Goal: Information Seeking & Learning: Check status

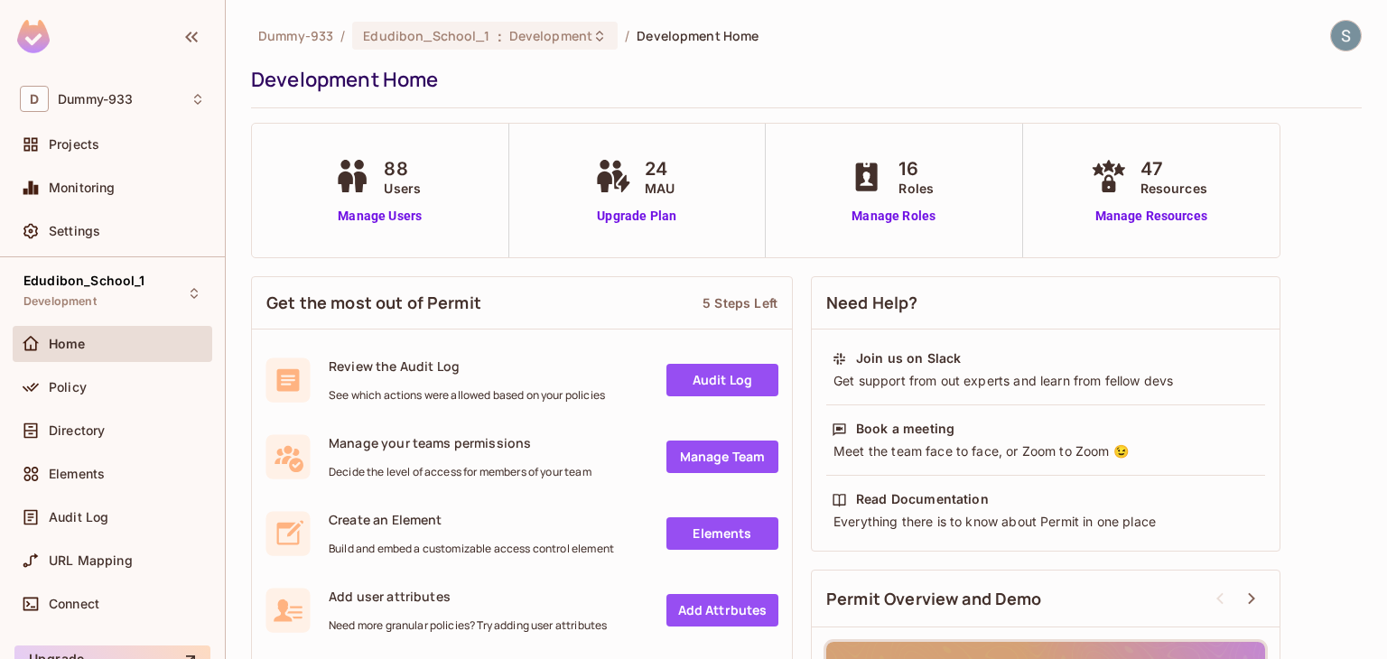
click at [730, 385] on link "Audit Log" at bounding box center [722, 380] width 112 height 33
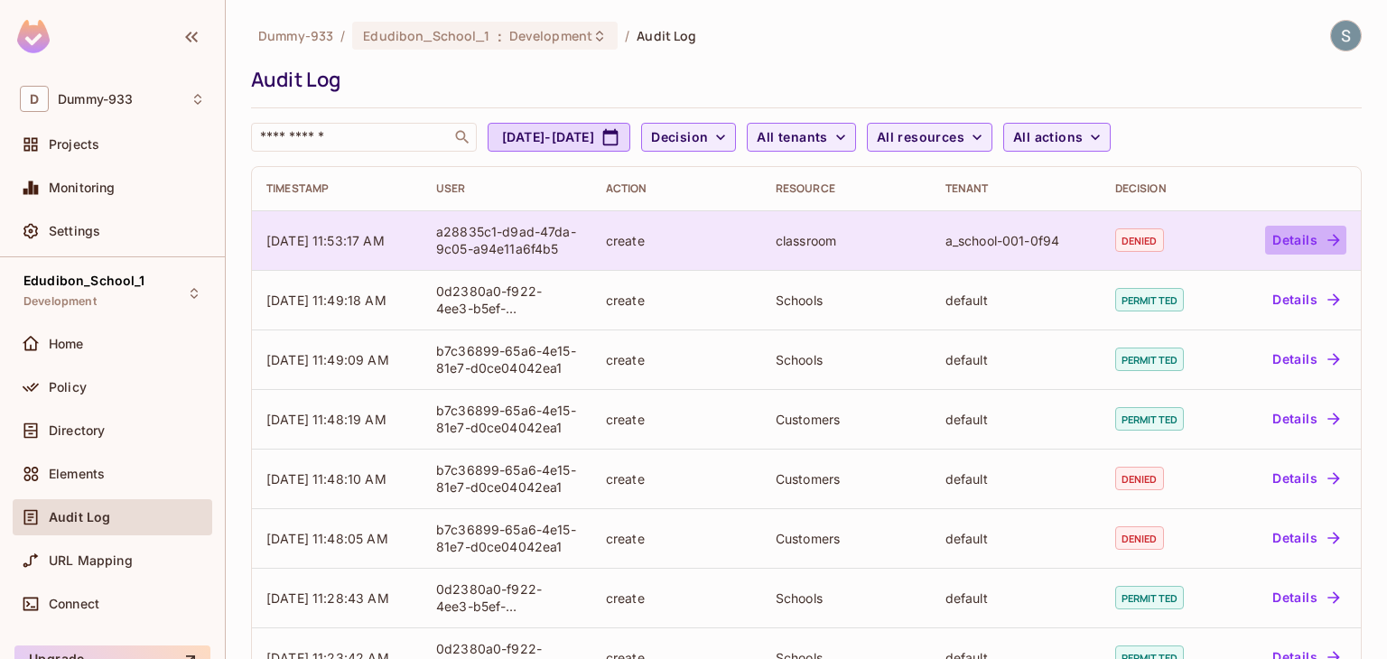
click at [1279, 234] on button "Details" at bounding box center [1305, 240] width 81 height 29
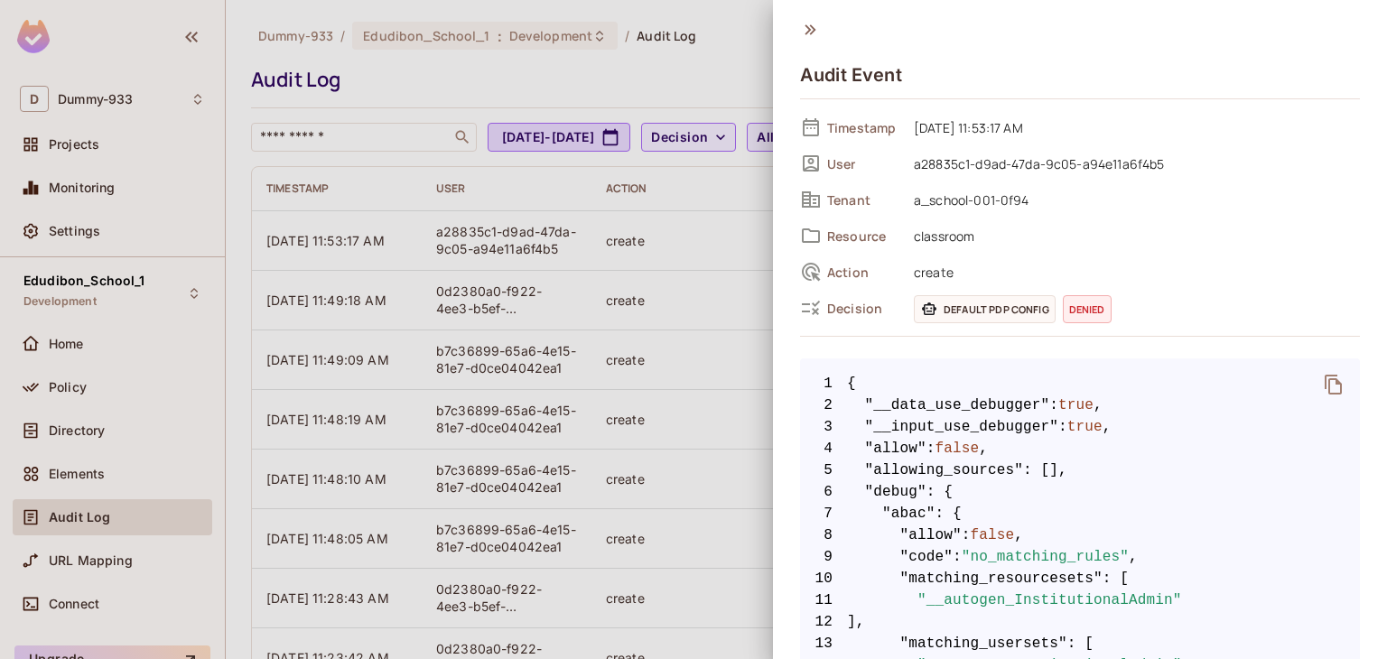
click at [499, 205] on div at bounding box center [693, 329] width 1387 height 659
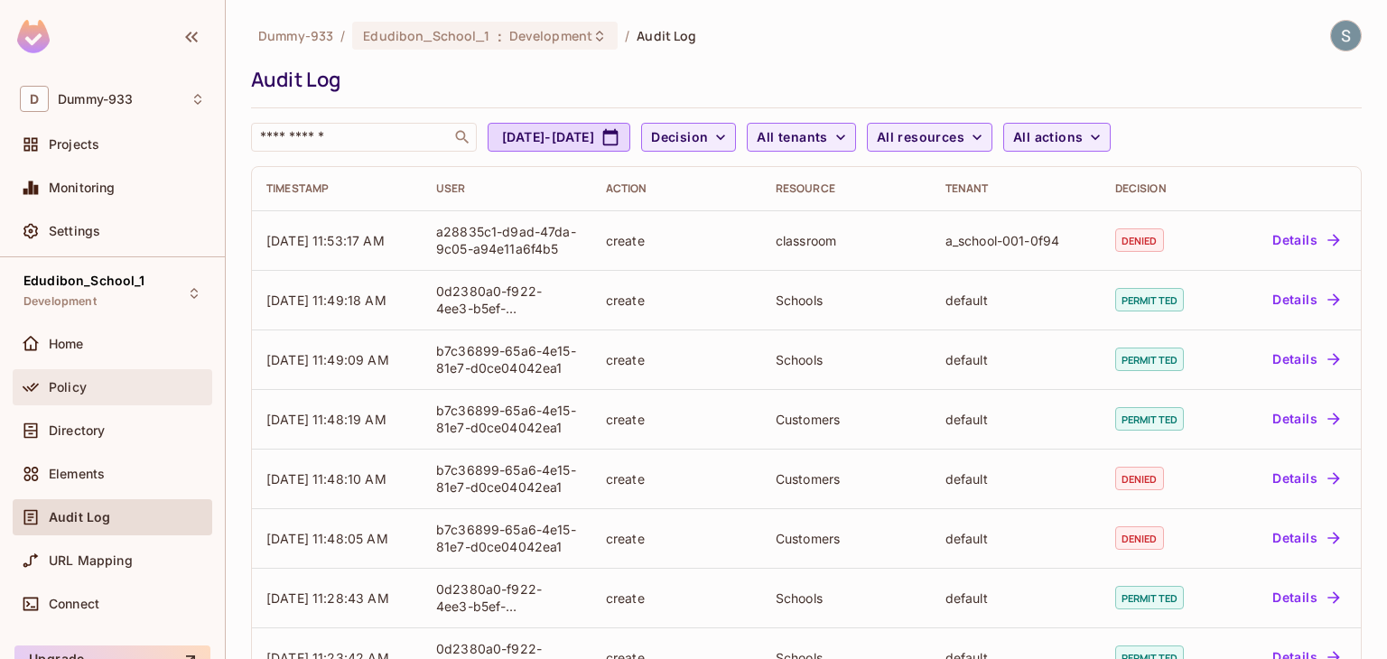
click at [111, 401] on div "Policy" at bounding box center [113, 387] width 200 height 36
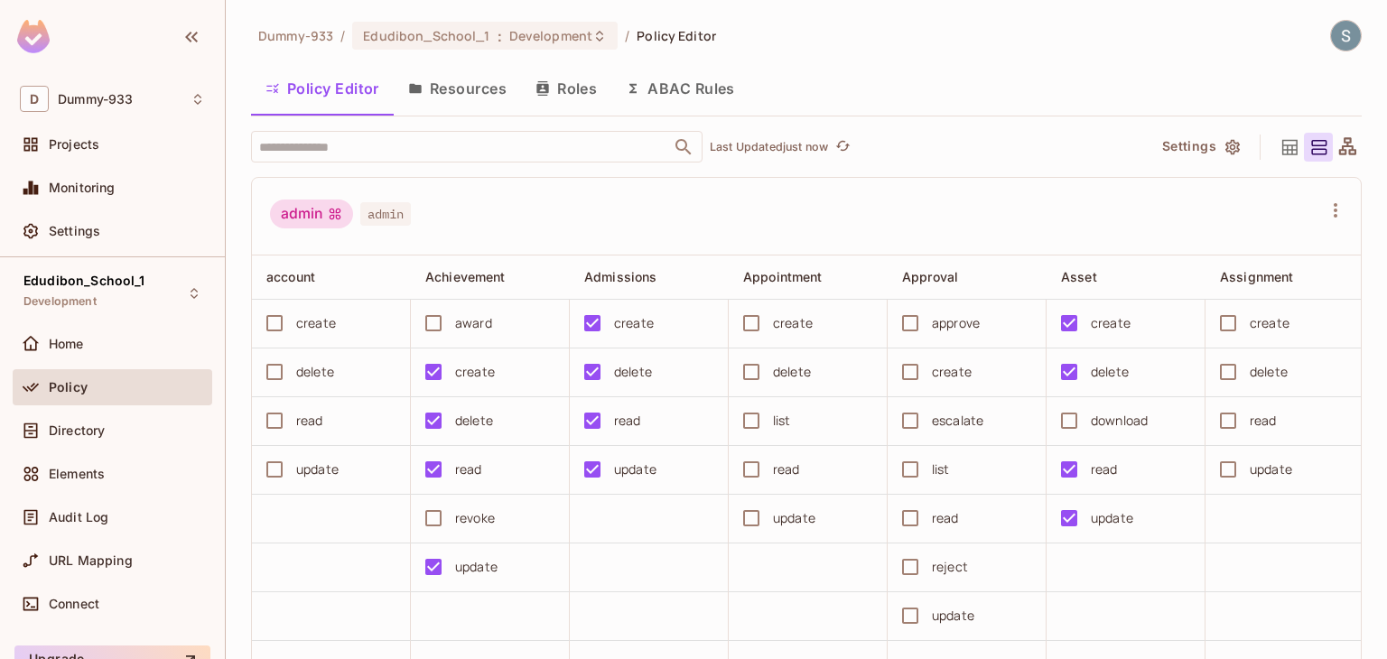
click at [480, 91] on button "Resources" at bounding box center [457, 88] width 127 height 45
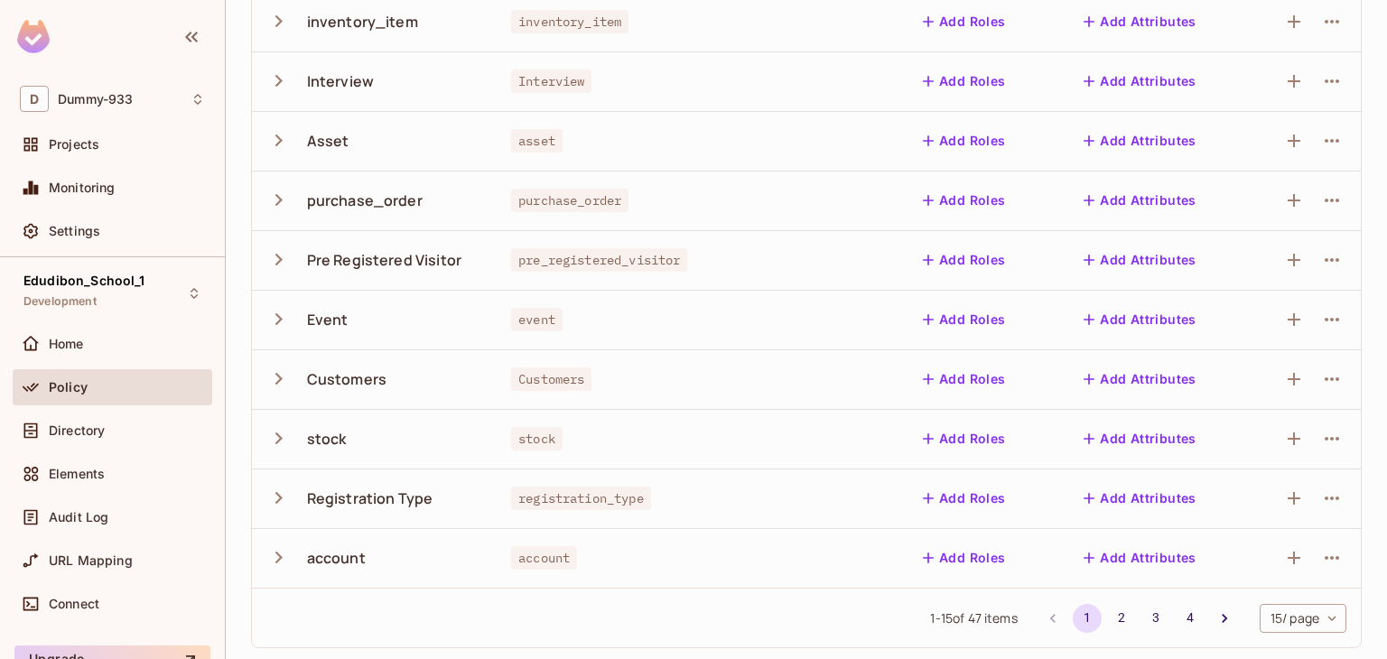
scroll to position [527, 0]
click at [1107, 614] on button "2" at bounding box center [1121, 615] width 29 height 29
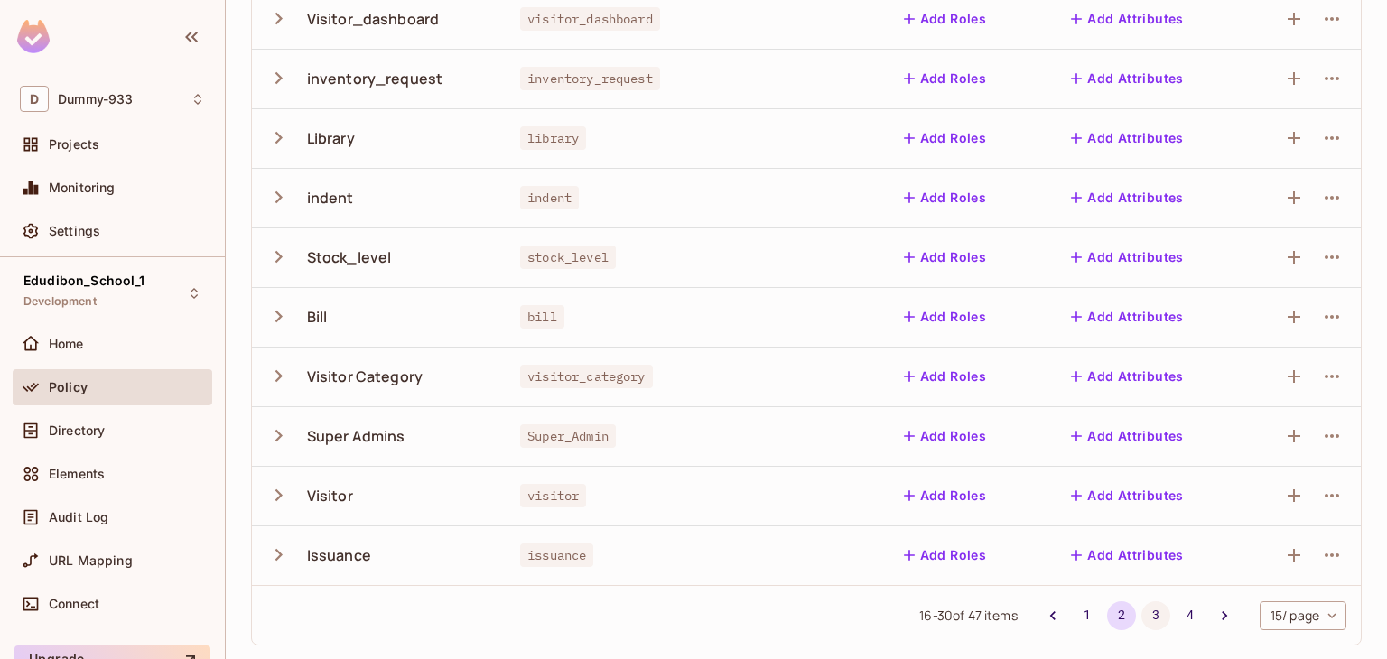
click at [1148, 611] on button "3" at bounding box center [1155, 615] width 29 height 29
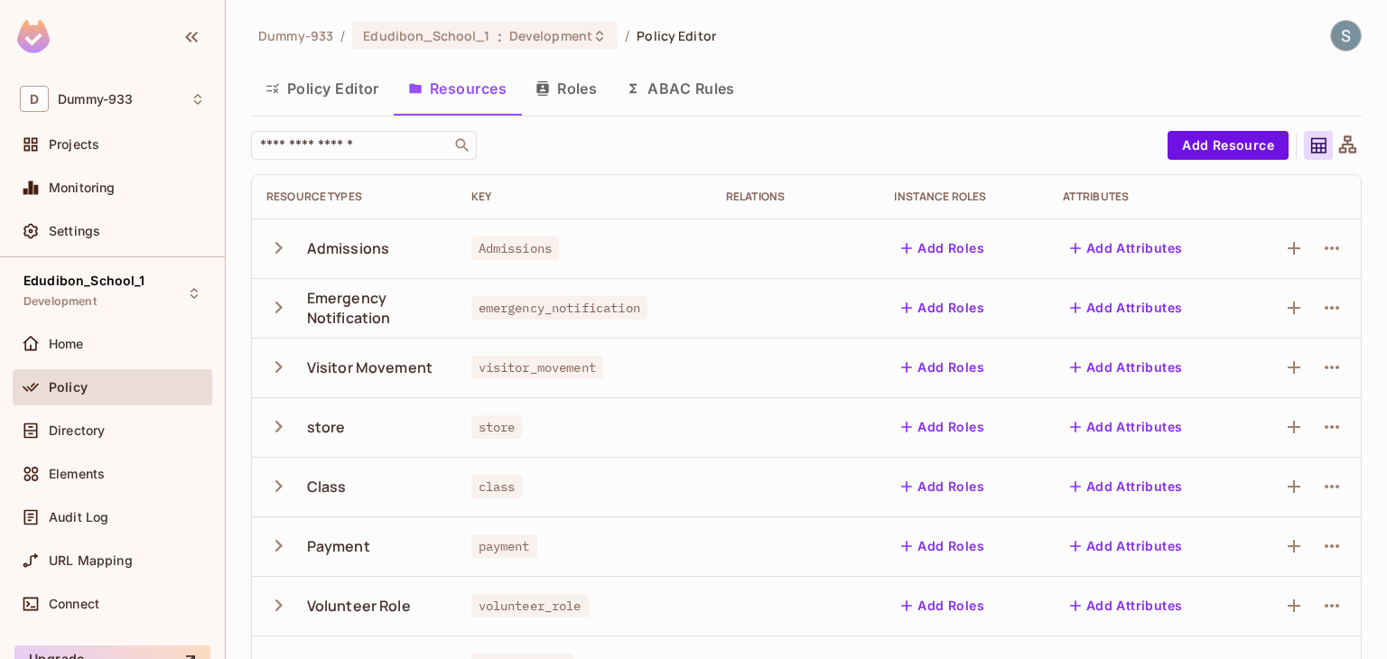
scroll to position [90, 0]
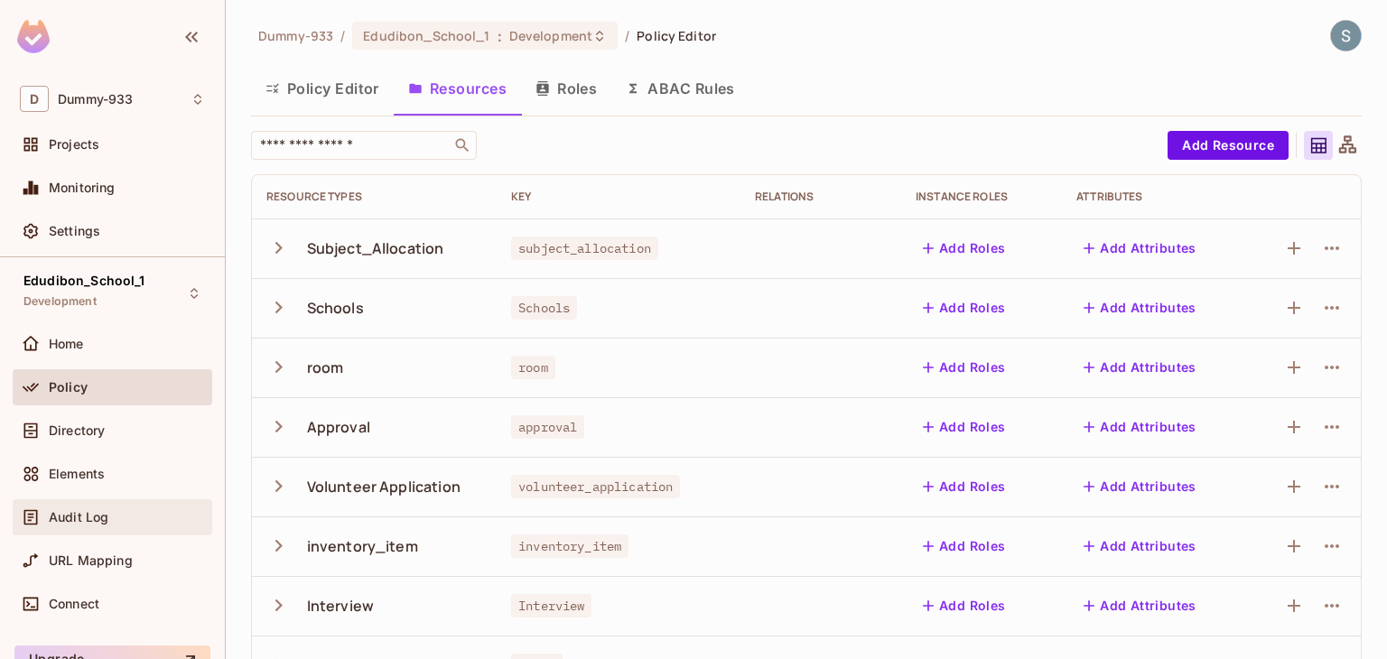
click at [126, 518] on div "Audit Log" at bounding box center [127, 517] width 156 height 14
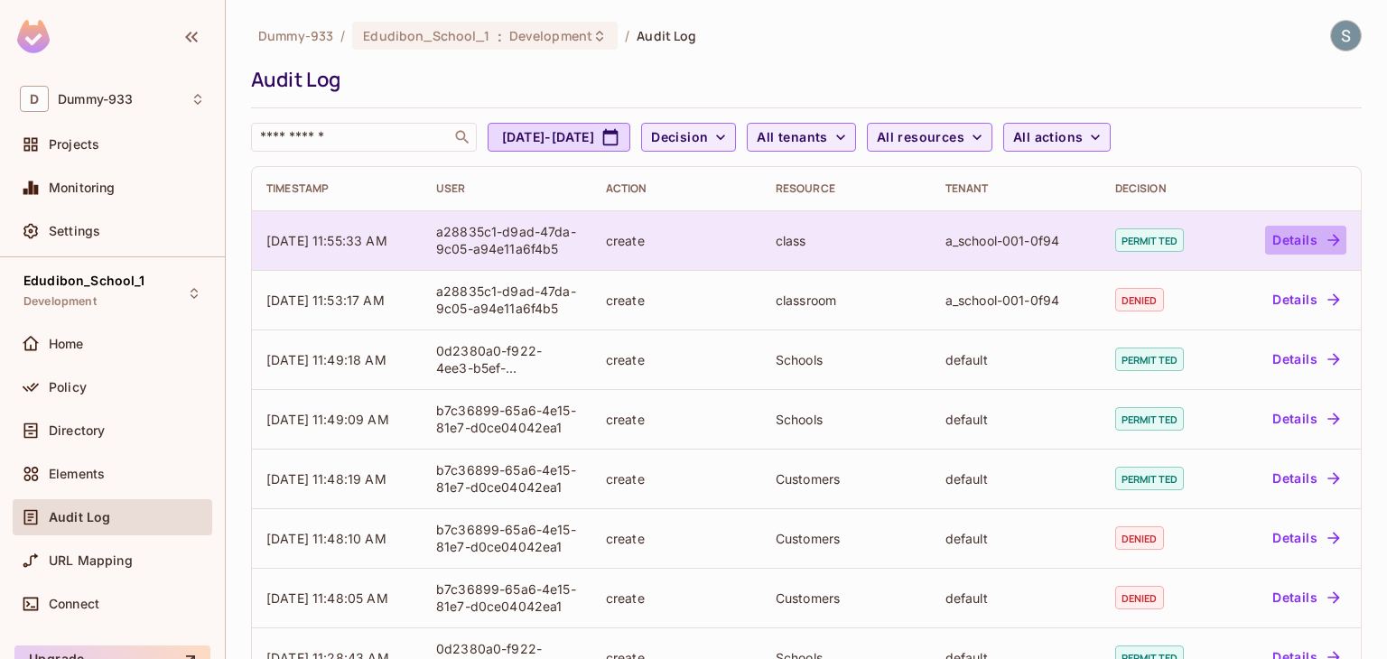
click at [1269, 243] on button "Details" at bounding box center [1305, 240] width 81 height 29
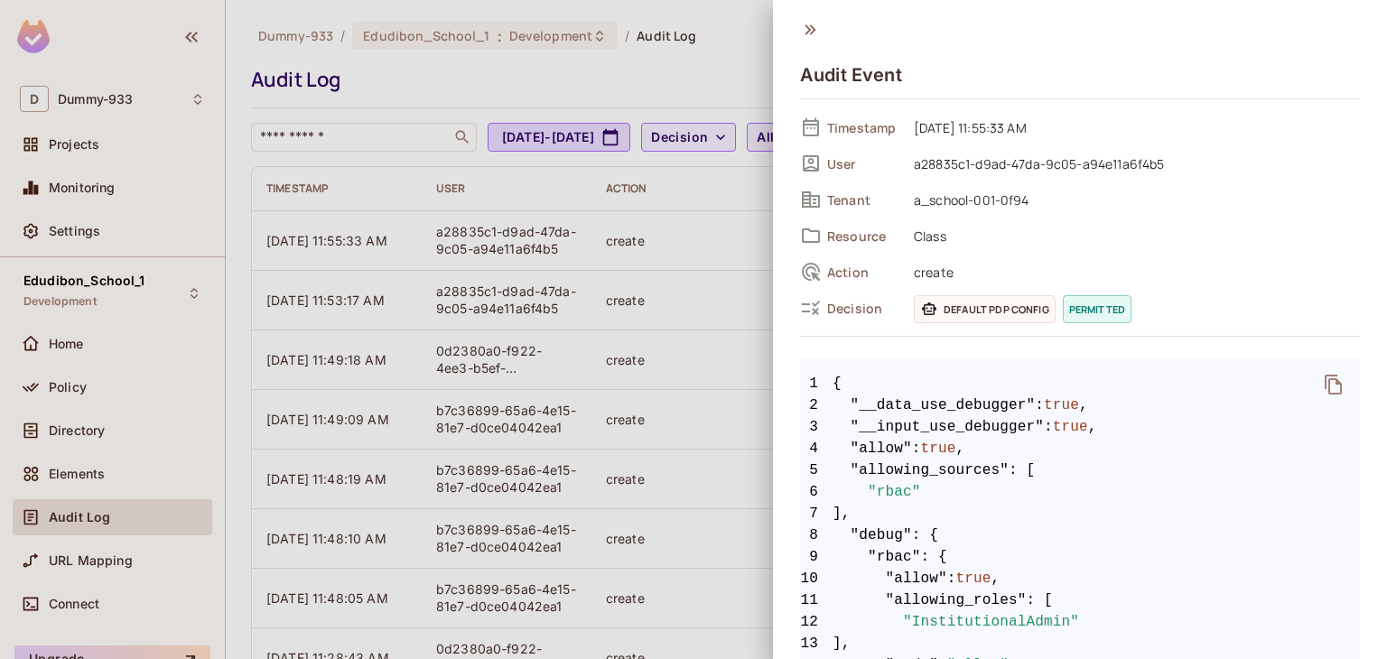
click at [715, 255] on div at bounding box center [693, 329] width 1387 height 659
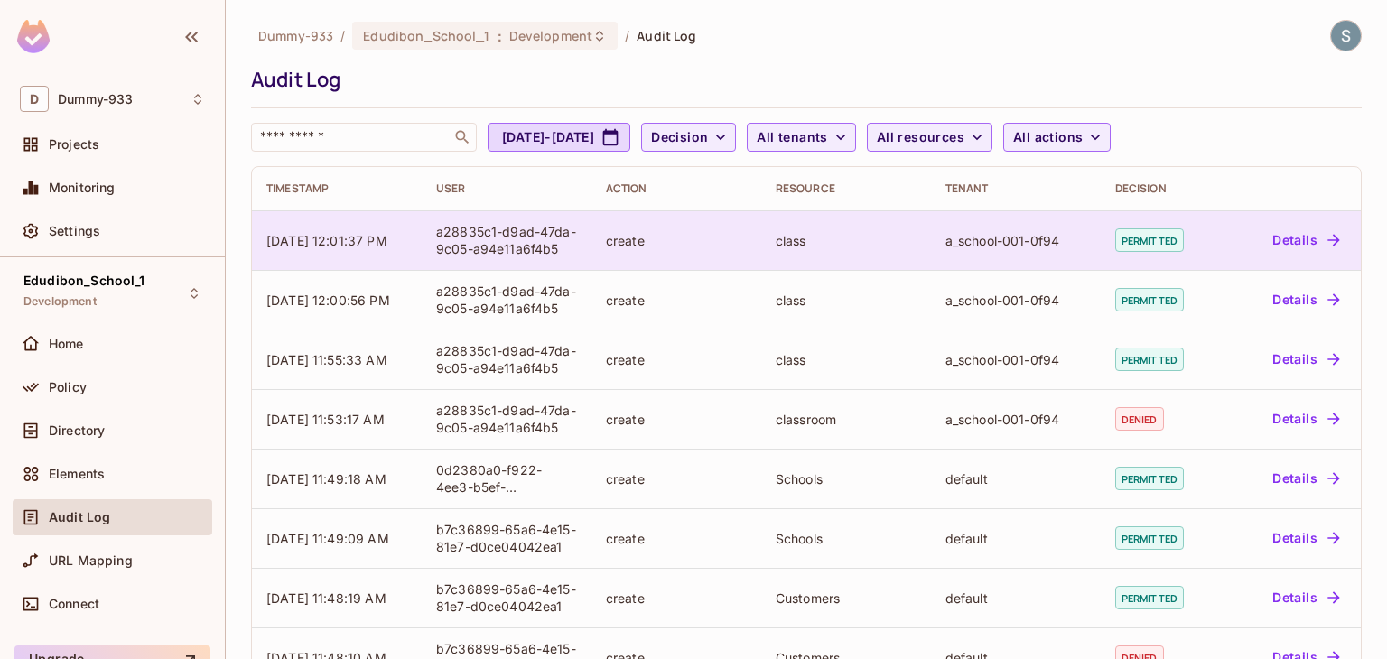
click at [1303, 250] on button "Details" at bounding box center [1305, 240] width 81 height 29
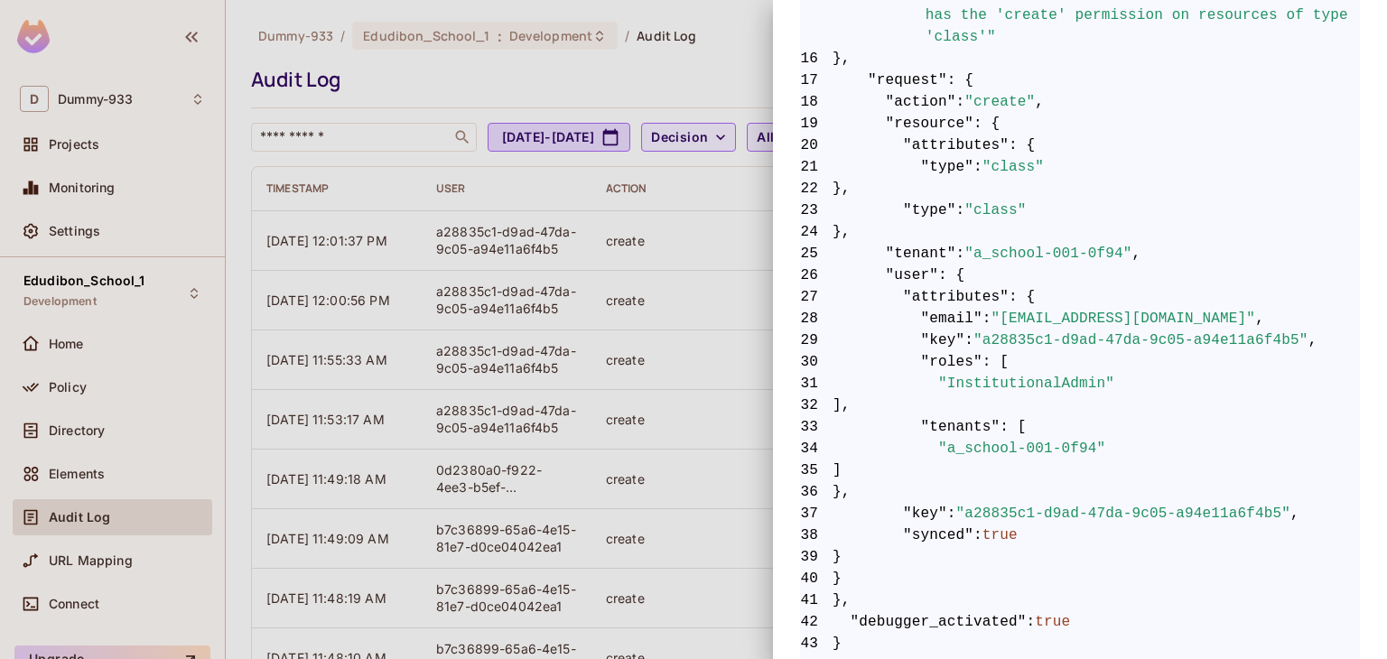
scroll to position [740, 0]
